Goal: Find specific page/section: Find specific page/section

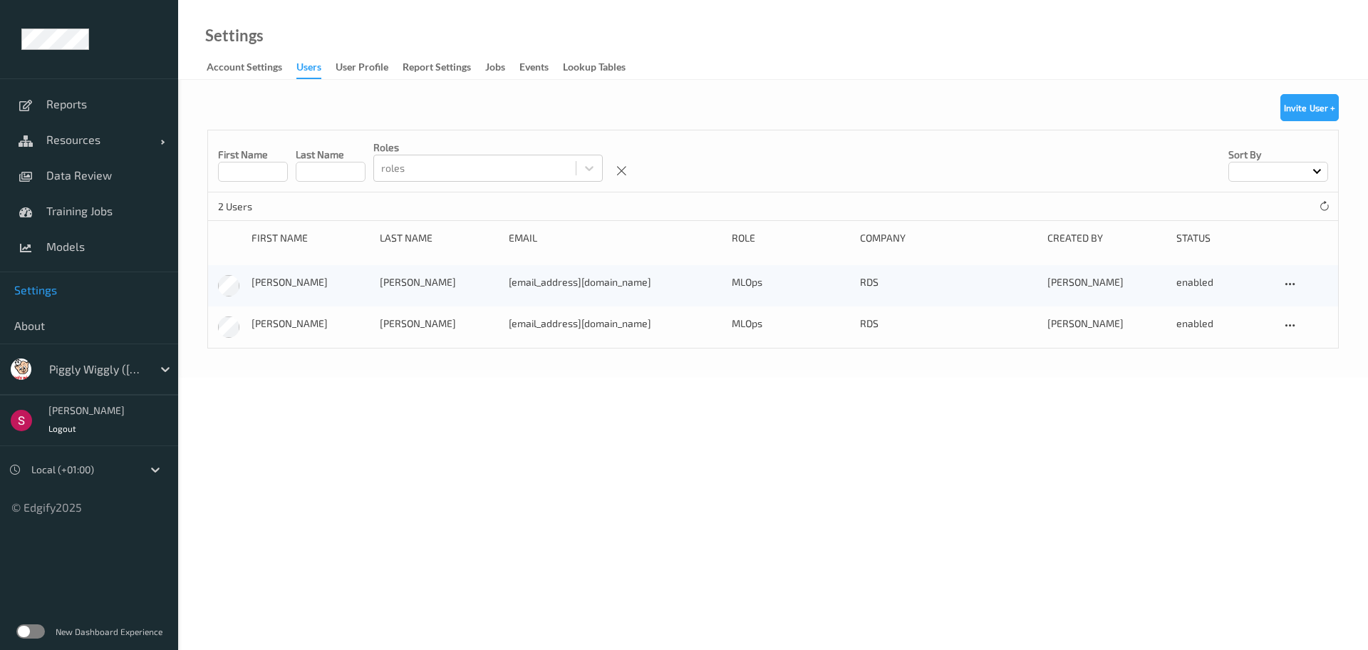
click at [147, 365] on div "Piggly Wiggly ([PERSON_NAME] Group)" at bounding box center [97, 369] width 110 height 23
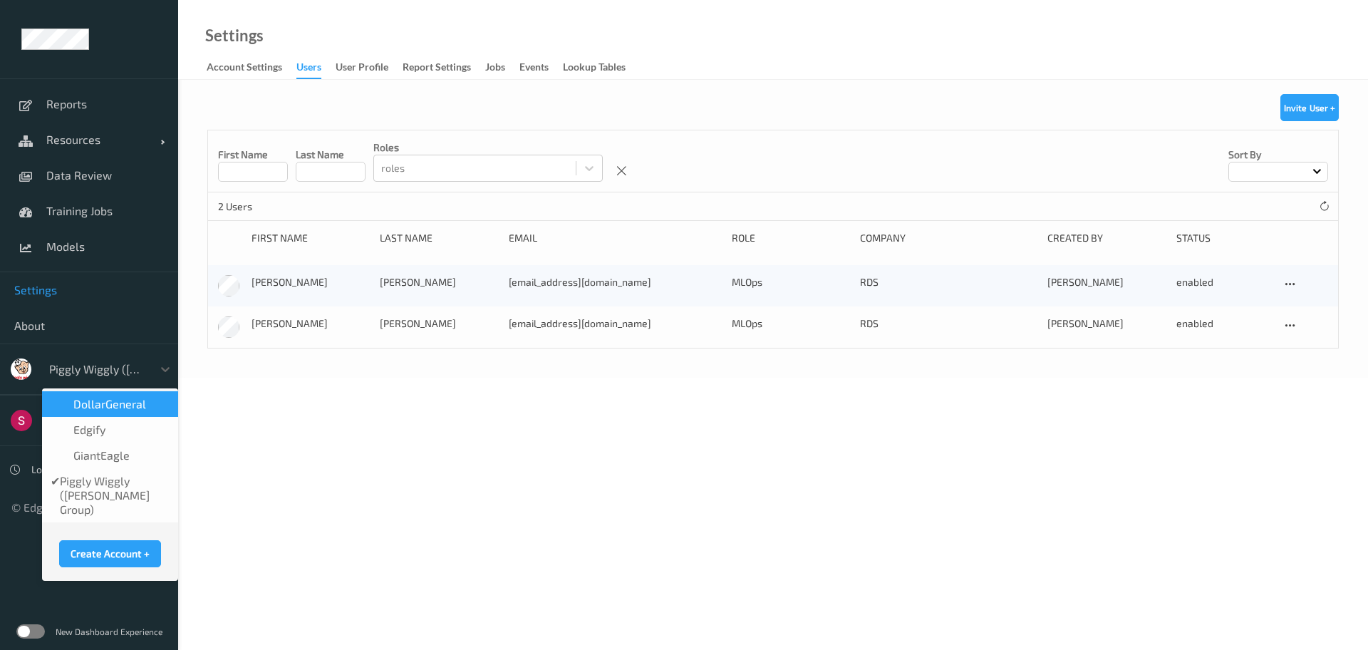
click at [124, 406] on span "DollarGeneral" at bounding box center [109, 404] width 73 height 14
